Goal: Task Accomplishment & Management: Complete application form

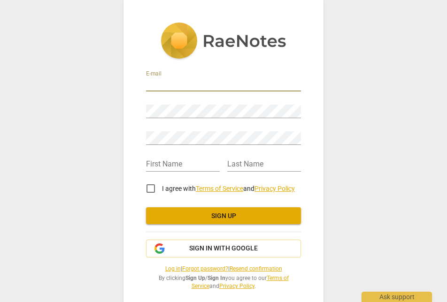
type input "davidrnw8@gmail.com"
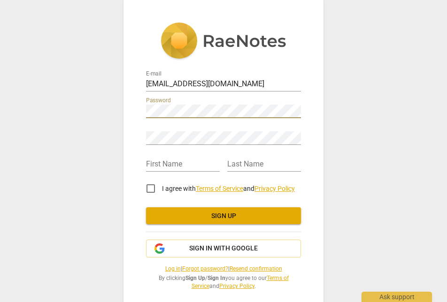
click at [110, 109] on div "E-mail davidrnw8@gmail.com Password Retype Password First Name Last Name I agre…" at bounding box center [223, 151] width 447 height 302
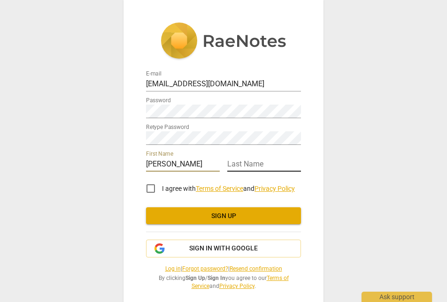
type input "david"
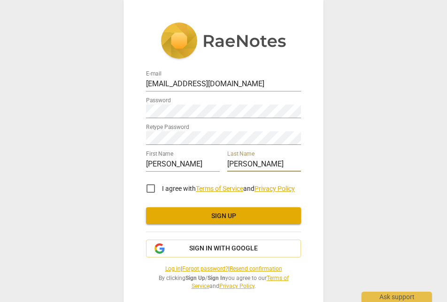
type input "wilson"
click at [148, 189] on input "I agree with Terms of Service and Privacy Policy" at bounding box center [150, 188] width 23 height 23
checkbox input "true"
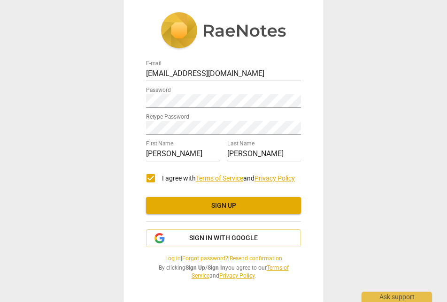
scroll to position [9, 0]
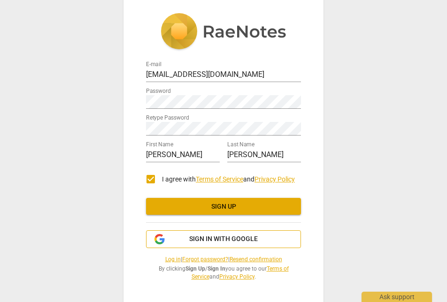
click at [234, 242] on span "Sign in with Google" at bounding box center [223, 239] width 69 height 9
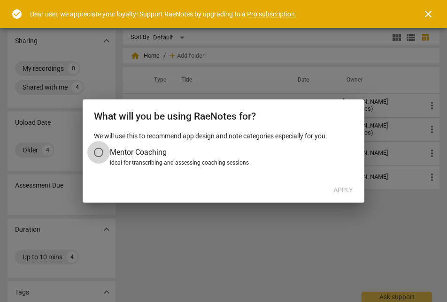
click at [99, 152] on input "Mentor Coaching" at bounding box center [98, 152] width 23 height 23
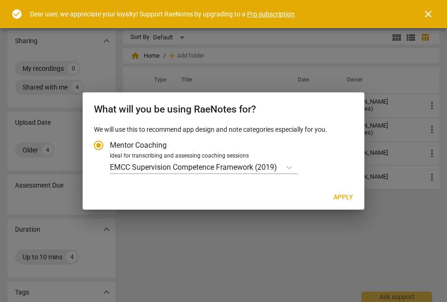
click at [339, 198] on span "Apply" at bounding box center [343, 197] width 20 height 9
radio input "false"
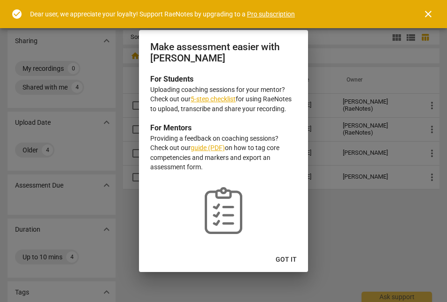
click at [339, 198] on div at bounding box center [223, 151] width 447 height 302
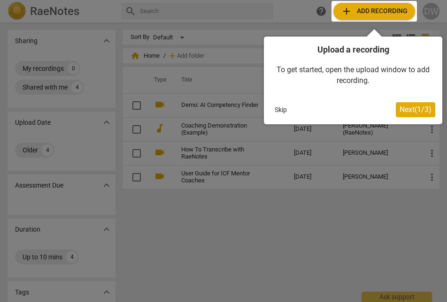
click at [407, 107] on span "Next ( 1 / 3 )" at bounding box center [415, 109] width 32 height 9
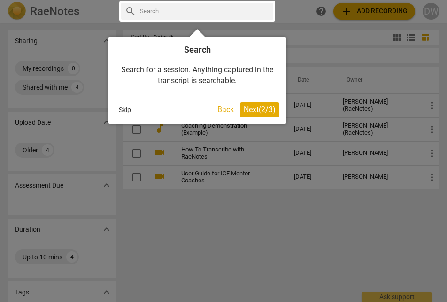
click at [253, 110] on span "Next ( 2 / 3 )" at bounding box center [260, 109] width 32 height 9
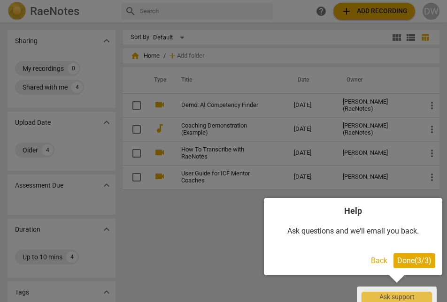
click at [411, 259] on span "Done ( 3 / 3 )" at bounding box center [414, 260] width 34 height 9
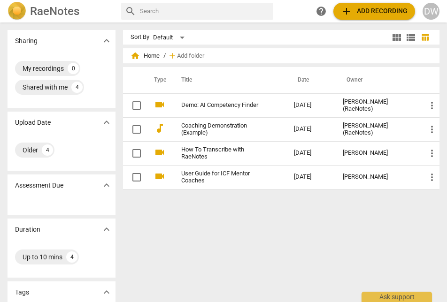
click at [369, 12] on span "add Add recording" at bounding box center [374, 11] width 67 height 11
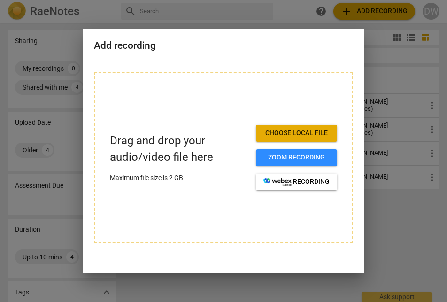
click at [299, 136] on span "Choose local file" at bounding box center [296, 133] width 66 height 9
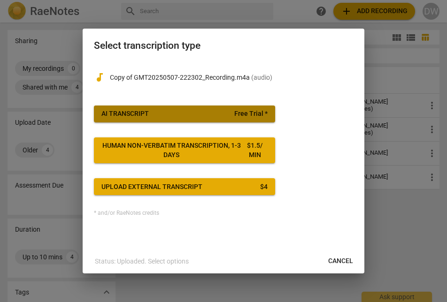
click at [255, 107] on button "AI Transcript Free Trial *" at bounding box center [184, 114] width 181 height 17
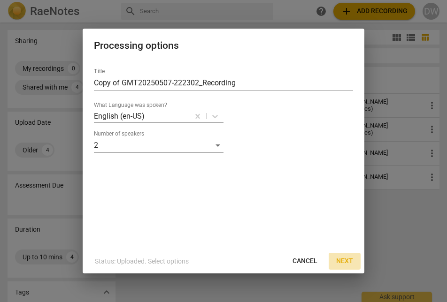
click at [346, 260] on span "Next" at bounding box center [344, 261] width 17 height 9
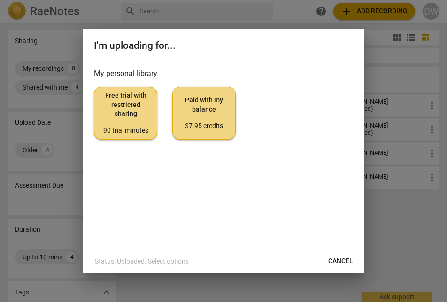
click at [141, 120] on span "Free trial with restricted sharing 90 trial minutes" at bounding box center [125, 113] width 47 height 44
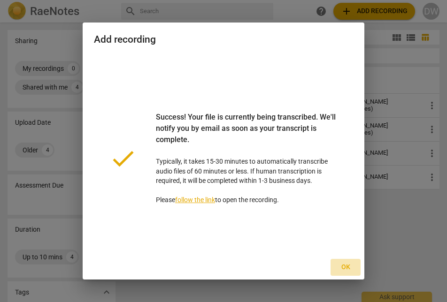
click at [345, 266] on span "Ok" at bounding box center [345, 267] width 15 height 9
